Goal: Task Accomplishment & Management: Use online tool/utility

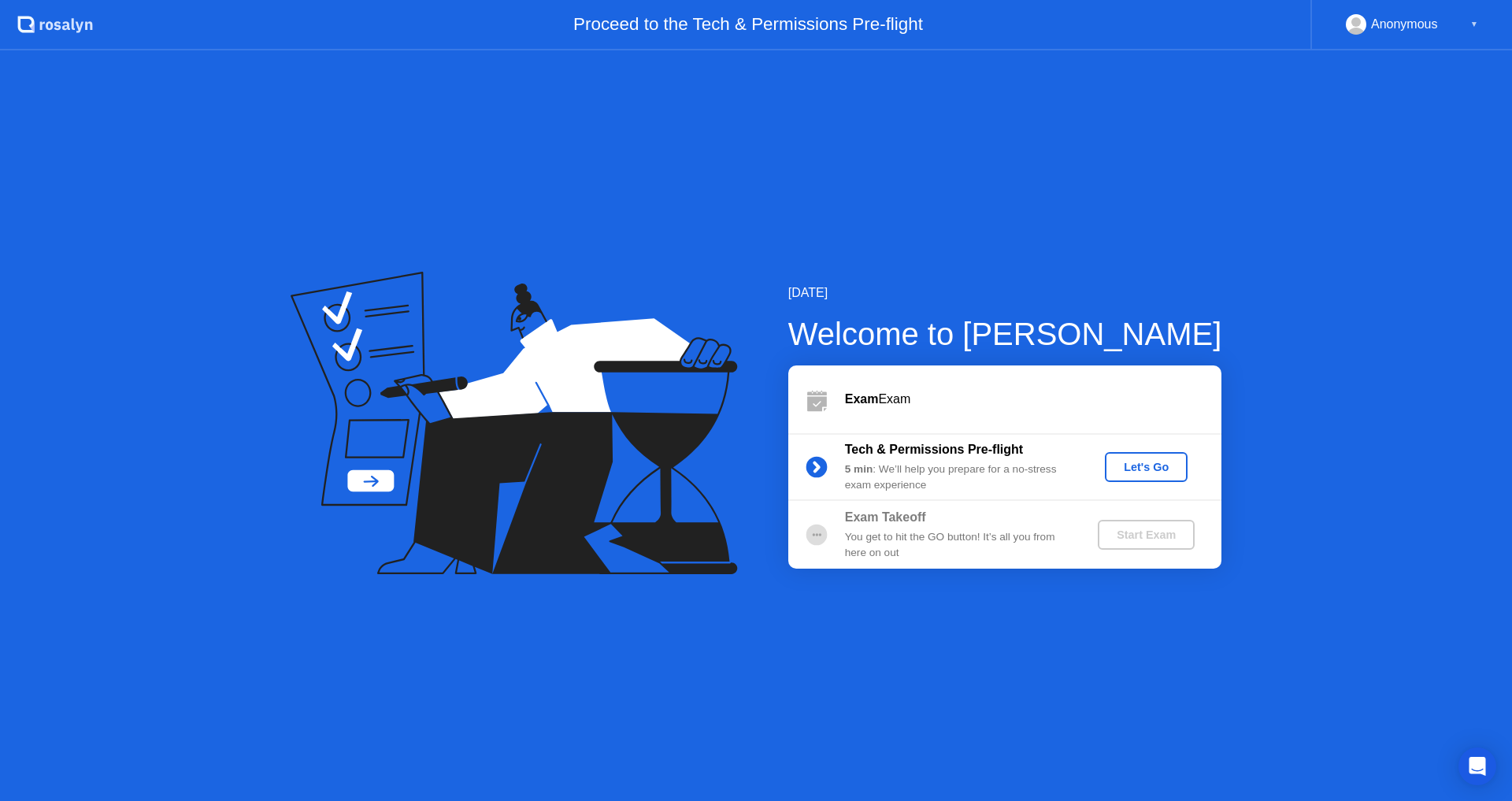
click at [1138, 472] on div "Let's Go" at bounding box center [1146, 466] width 70 height 12
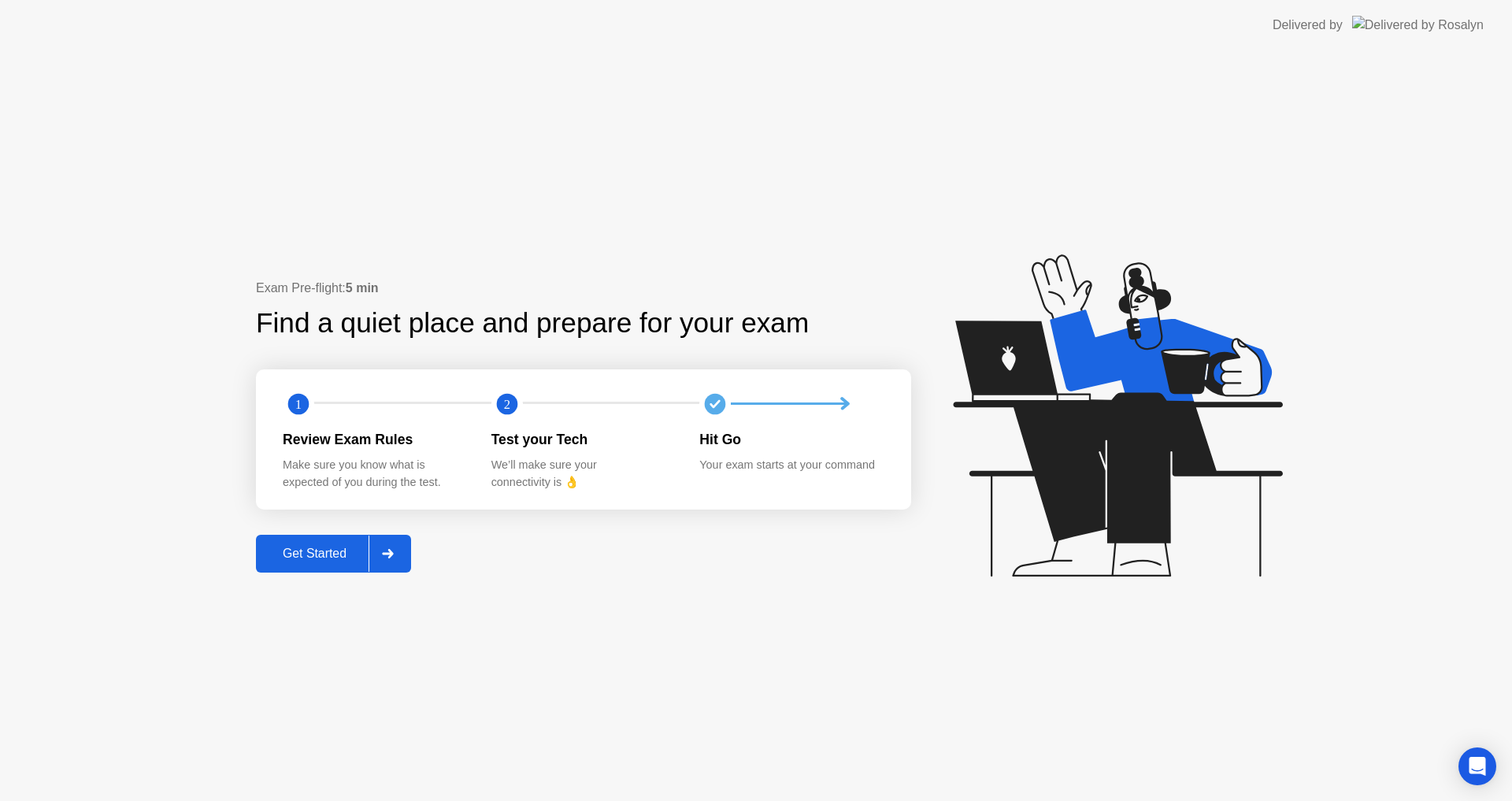
click at [338, 570] on button "Get Started" at bounding box center [333, 553] width 155 height 38
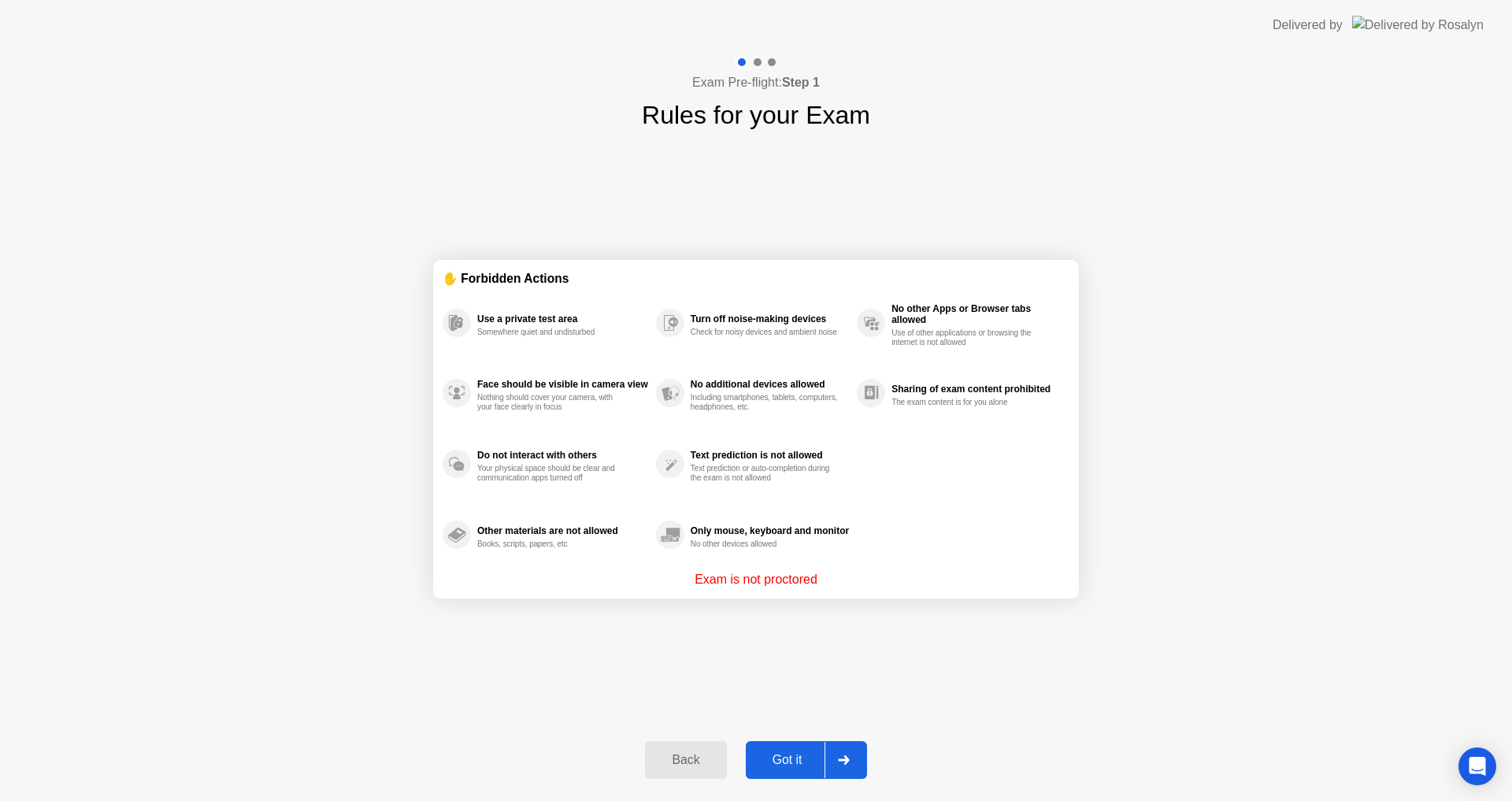
click at [783, 767] on div "Got it" at bounding box center [787, 759] width 74 height 14
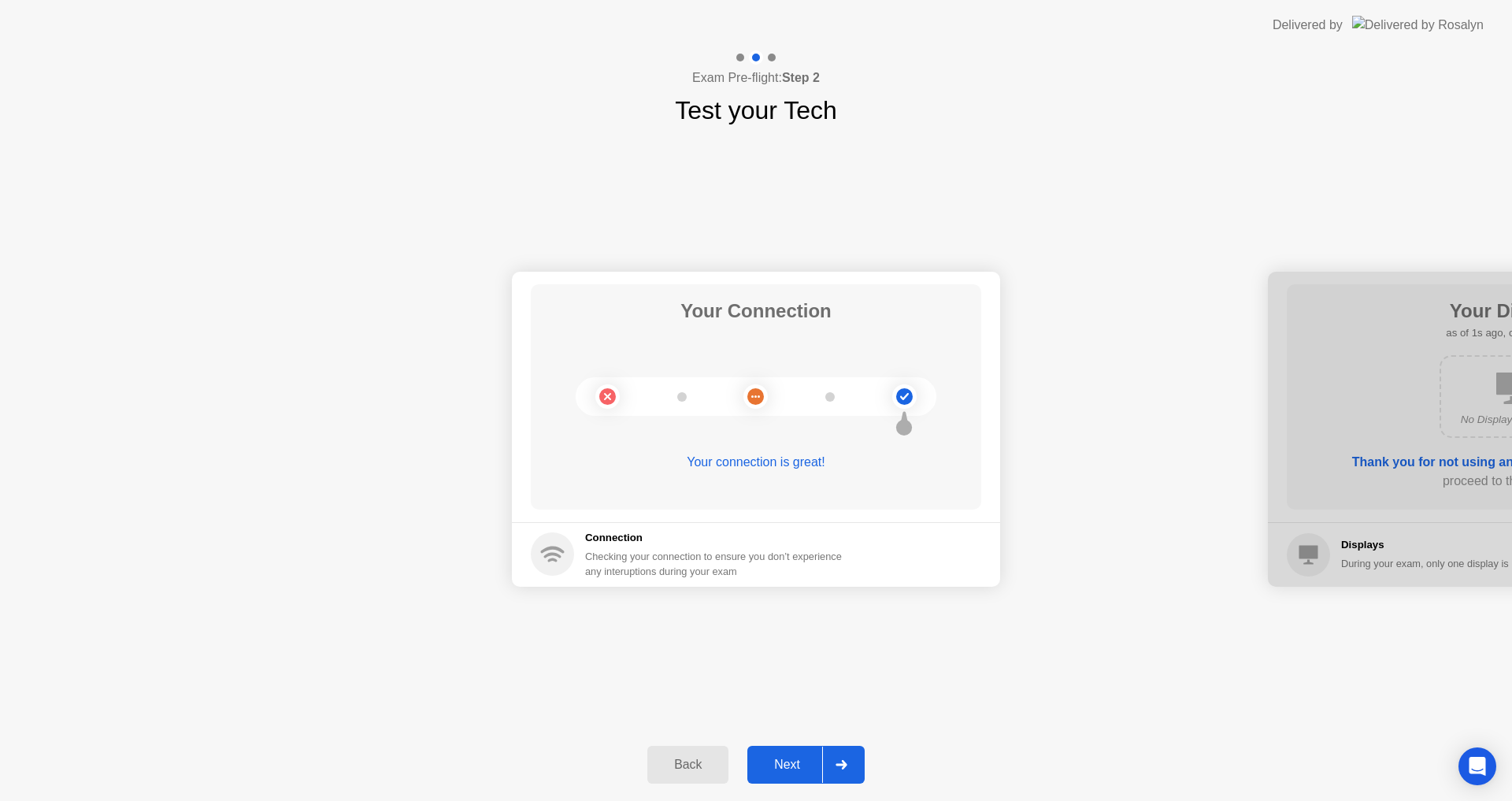
click at [781, 759] on div "Next" at bounding box center [786, 764] width 70 height 14
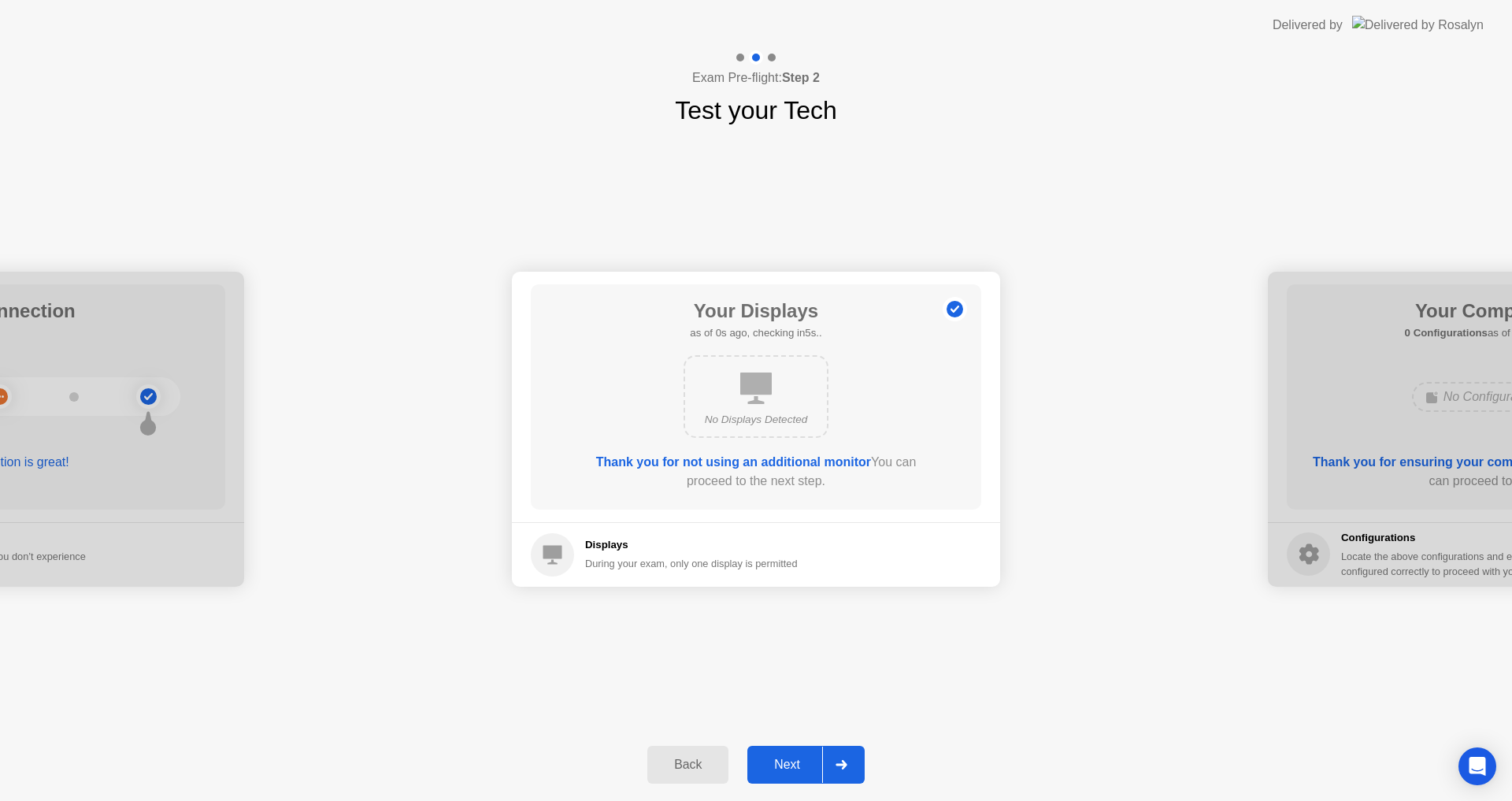
click at [786, 762] on div "Next" at bounding box center [786, 764] width 70 height 14
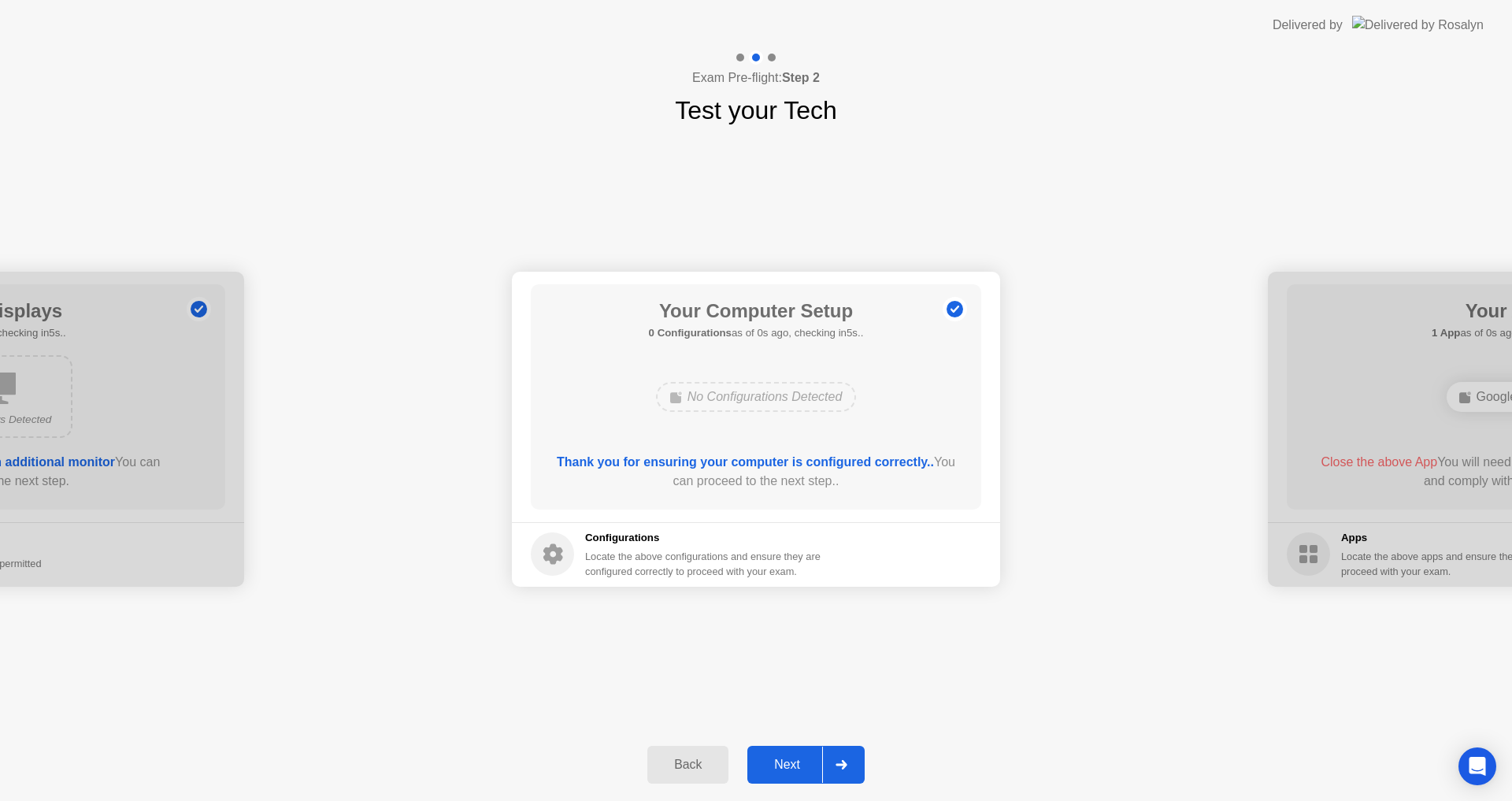
click at [786, 762] on div "Next" at bounding box center [786, 764] width 70 height 14
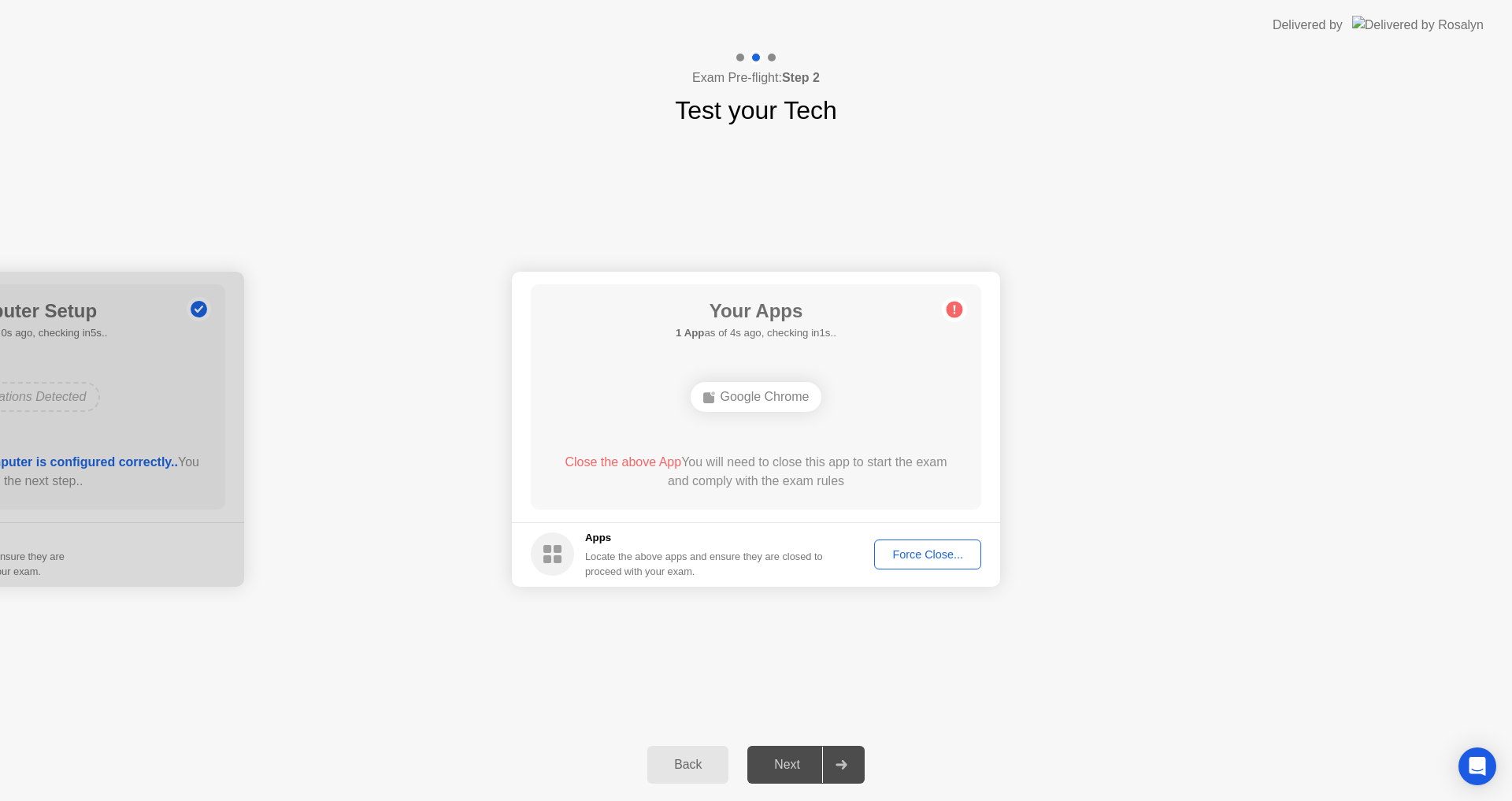
click at [896, 560] on div "Force Close..." at bounding box center [927, 554] width 96 height 12
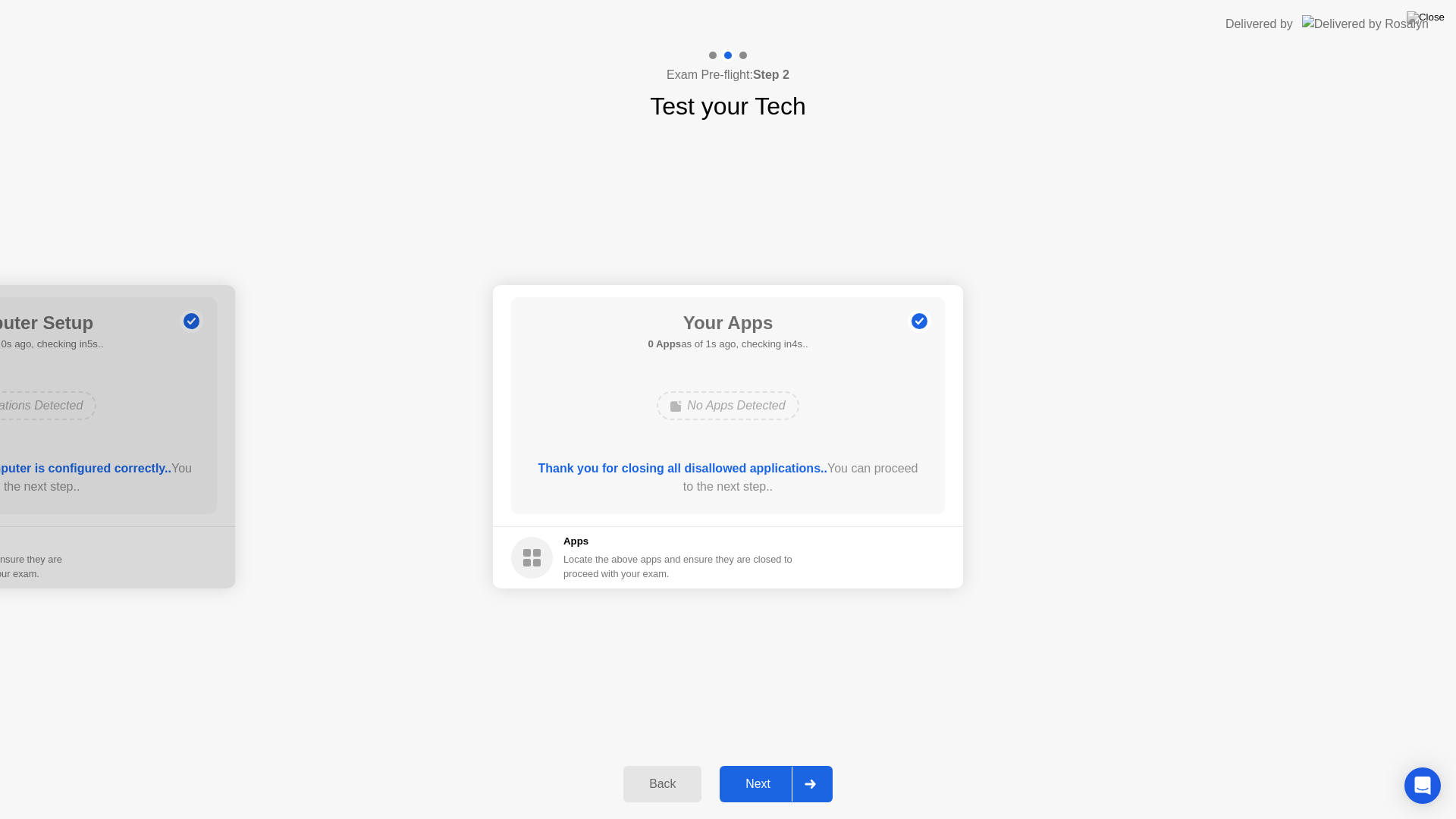
click at [770, 771] on button "Next" at bounding box center [775, 784] width 113 height 36
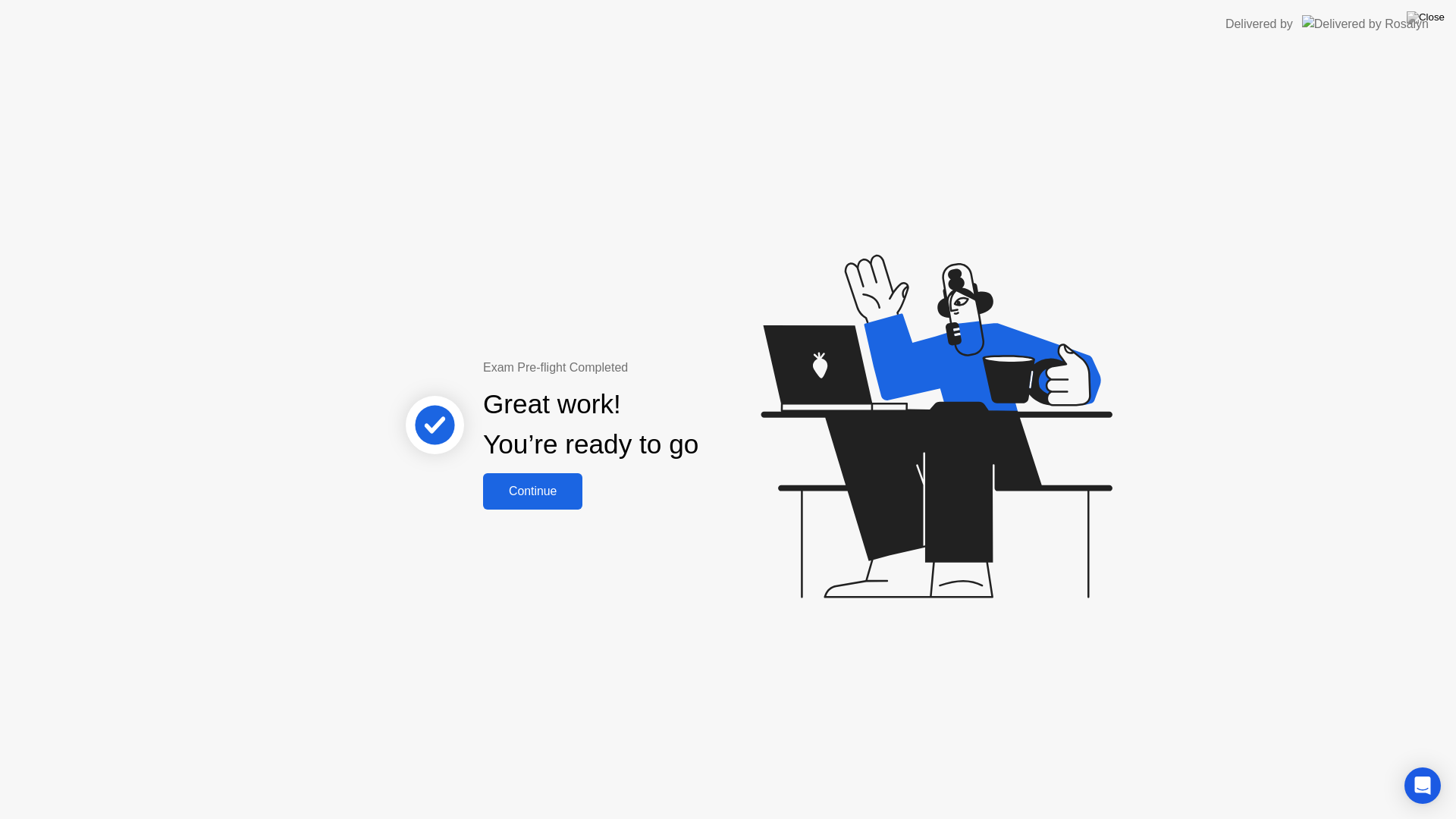
click at [568, 496] on div "Continue" at bounding box center [533, 491] width 90 height 13
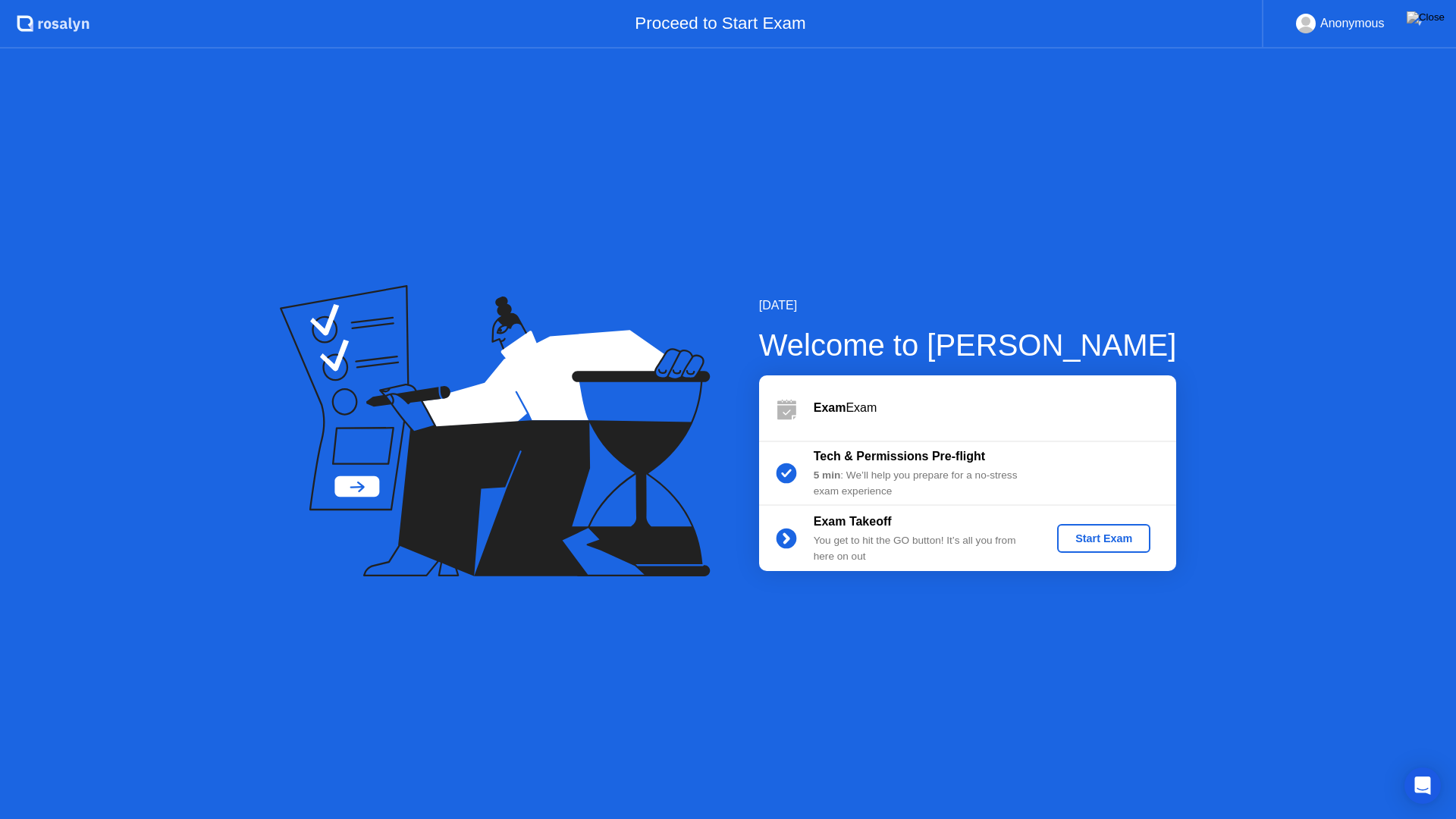
click at [1107, 534] on div "Start Exam" at bounding box center [1103, 538] width 81 height 12
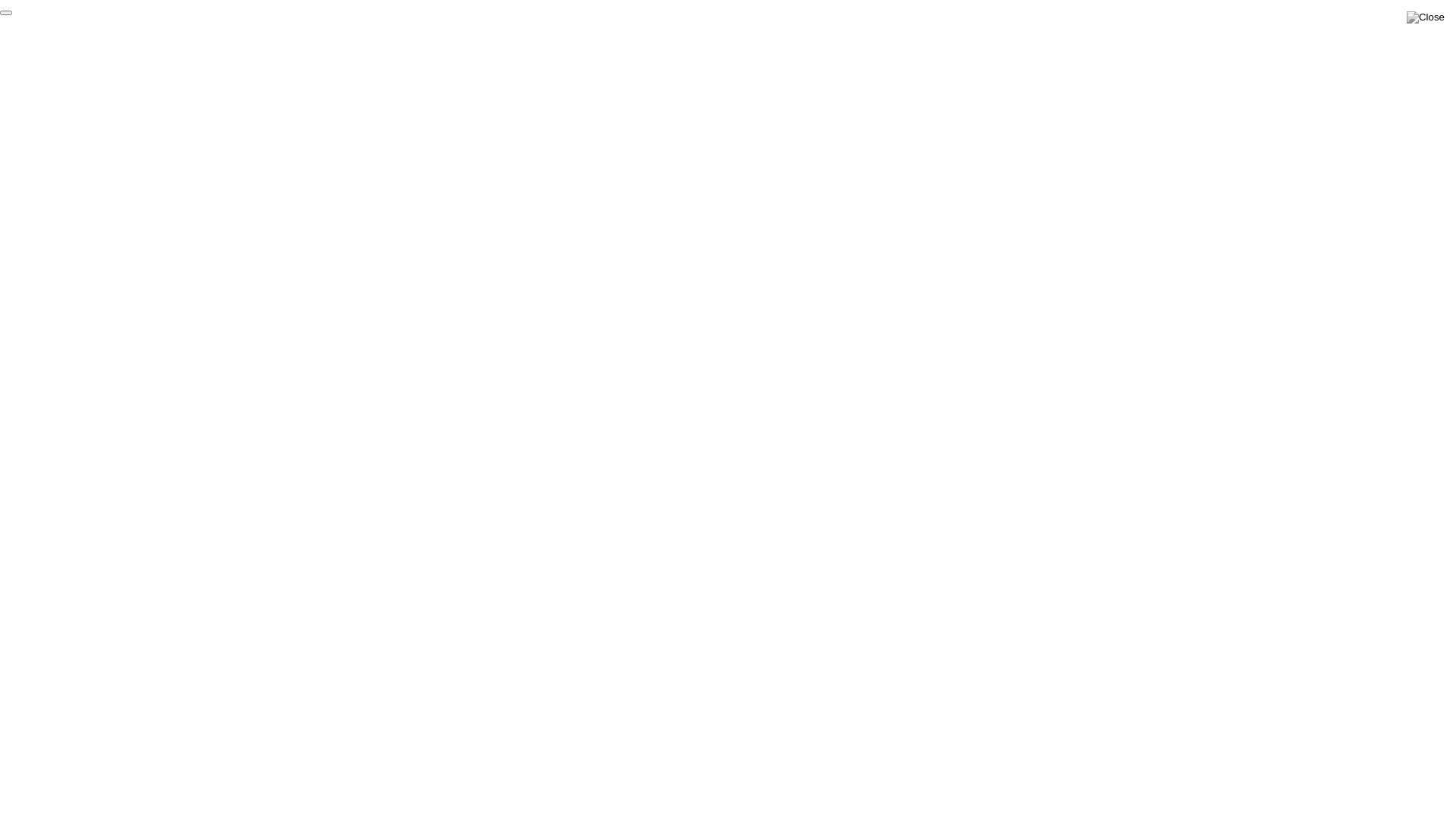
click at [12, 15] on button "End Proctoring Session" at bounding box center [6, 13] width 12 height 5
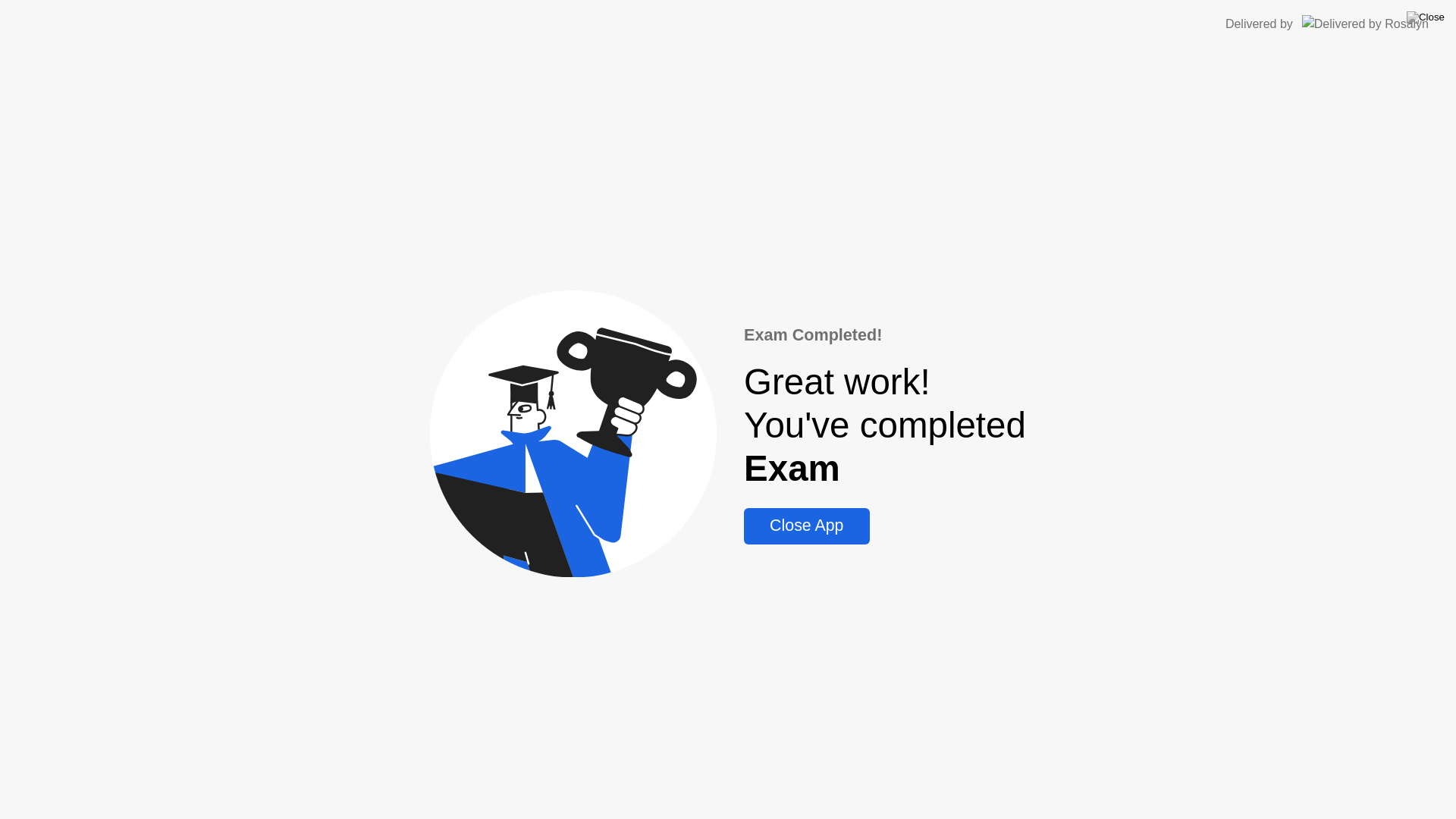
click at [847, 530] on div "Close App" at bounding box center [806, 526] width 116 height 19
